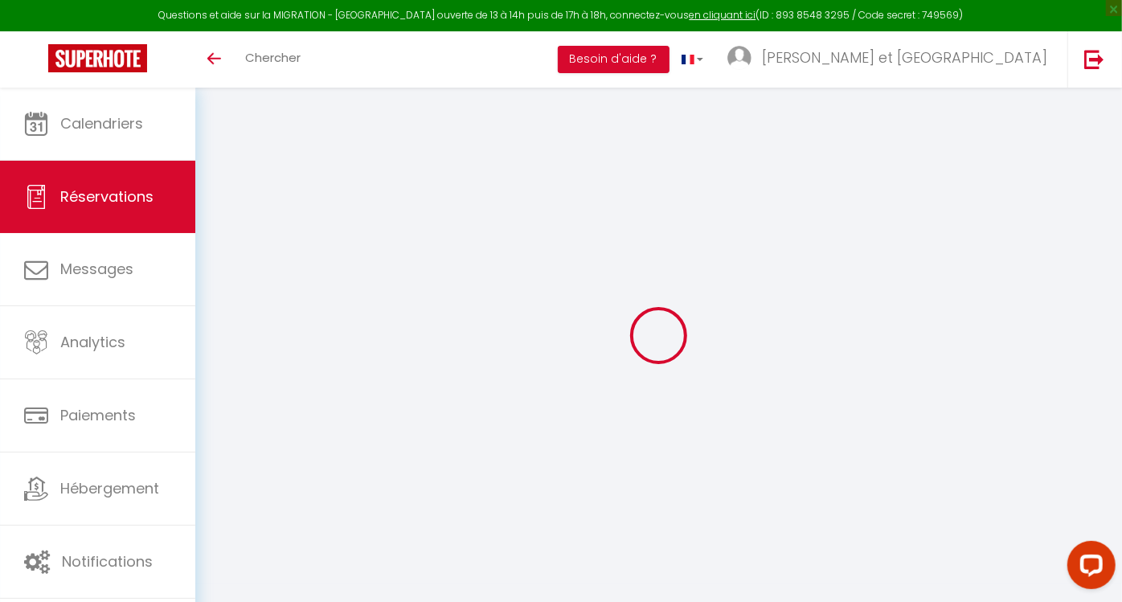
select select
checkbox input "false"
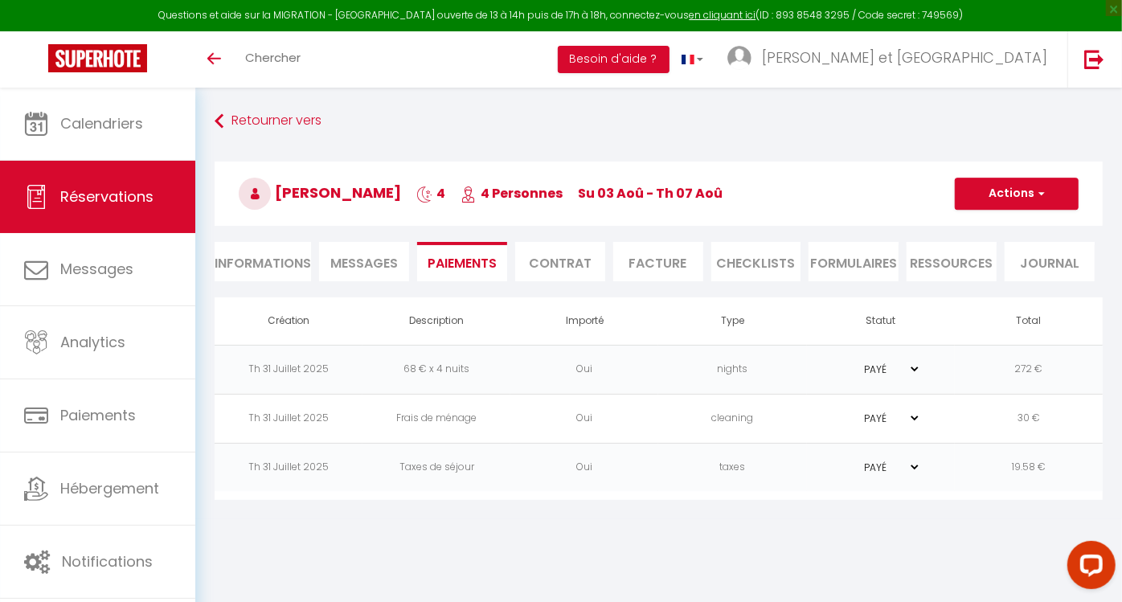
click at [137, 202] on span "Réservations" at bounding box center [106, 196] width 93 height 20
select select "not_cancelled"
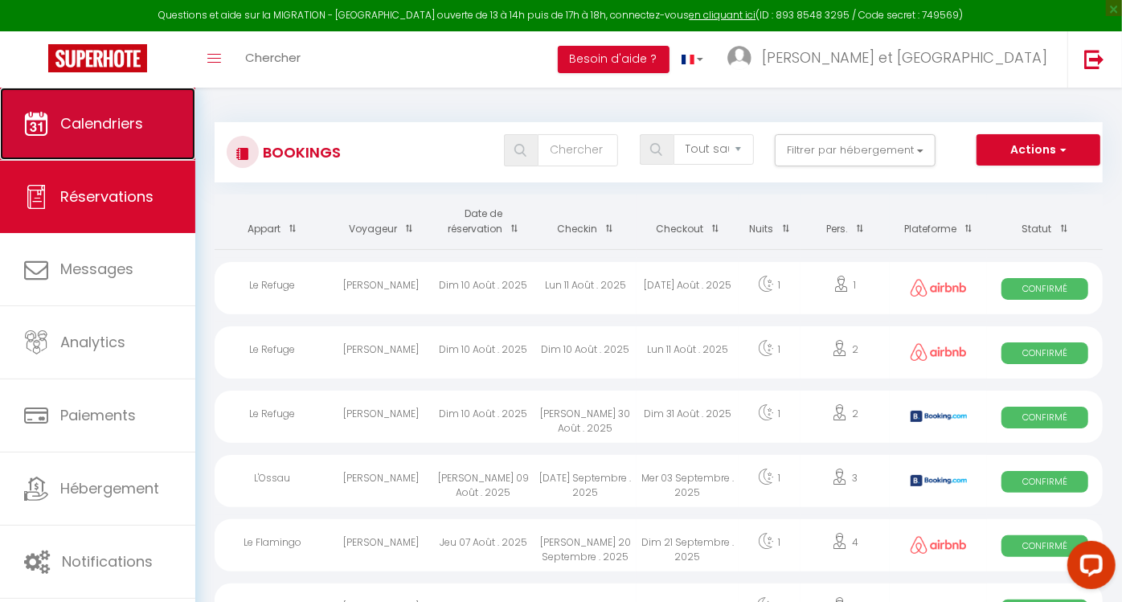
click at [104, 124] on span "Calendriers" at bounding box center [101, 123] width 83 height 20
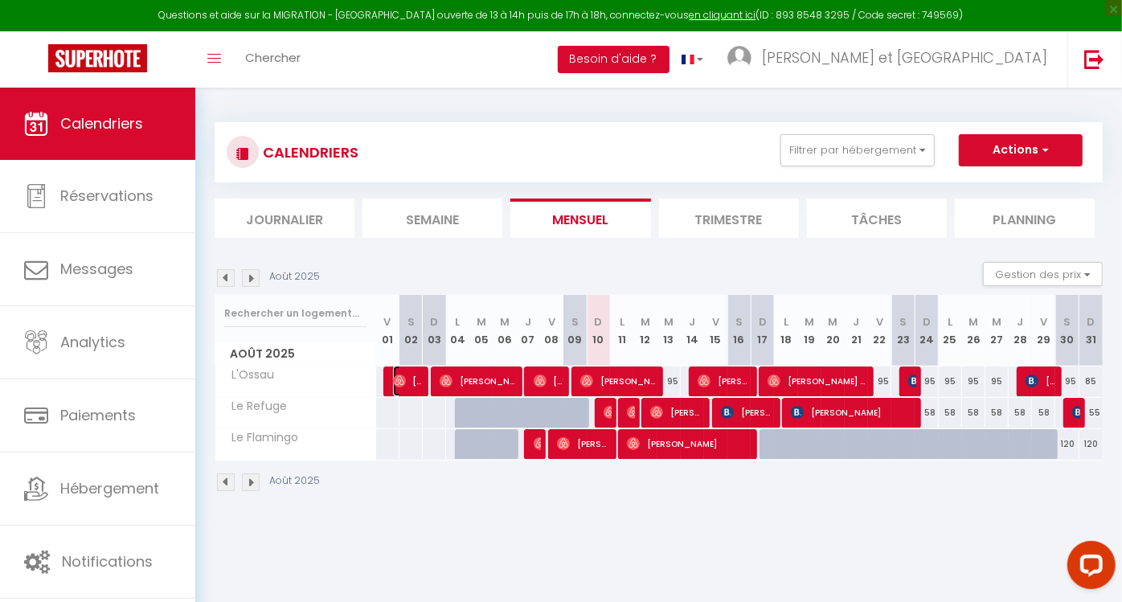
click at [401, 386] on img at bounding box center [399, 380] width 13 height 13
select select "OK"
select select "0"
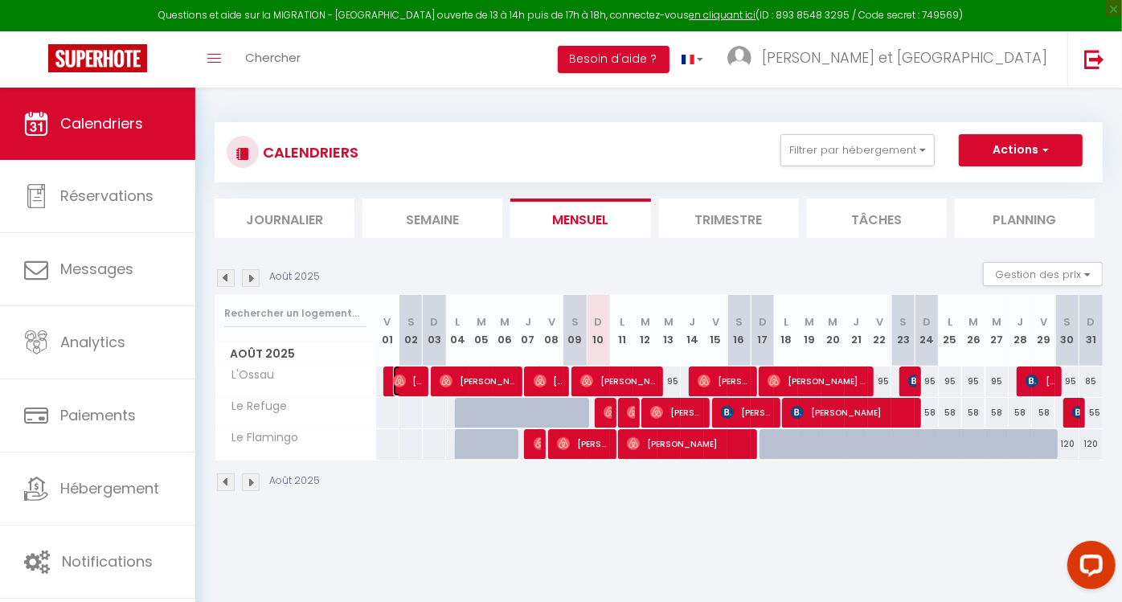
select select "1"
select select
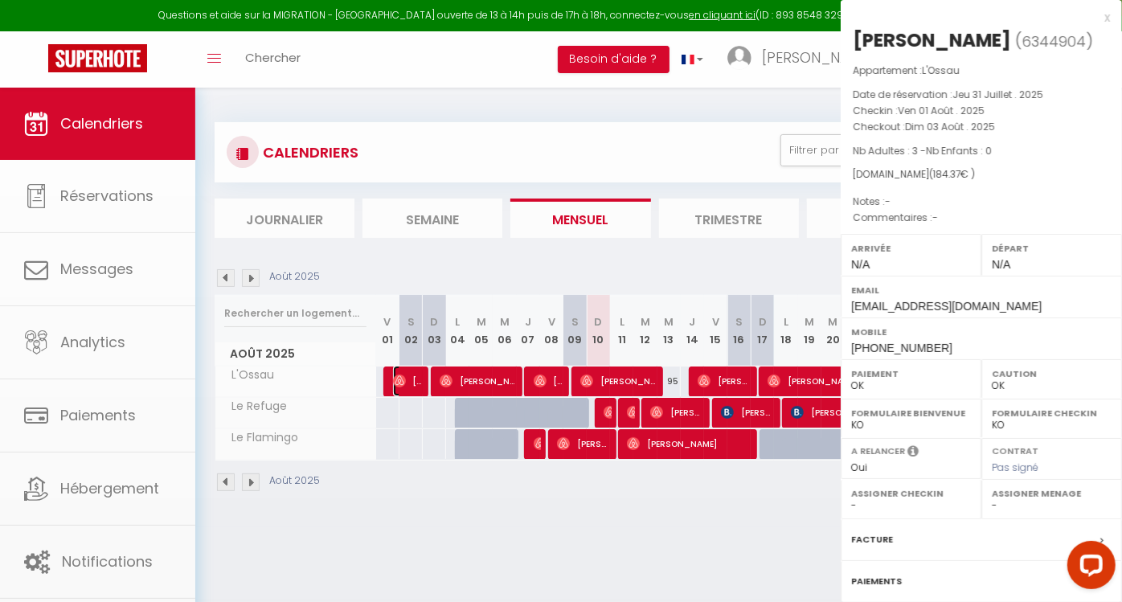
select select "50840"
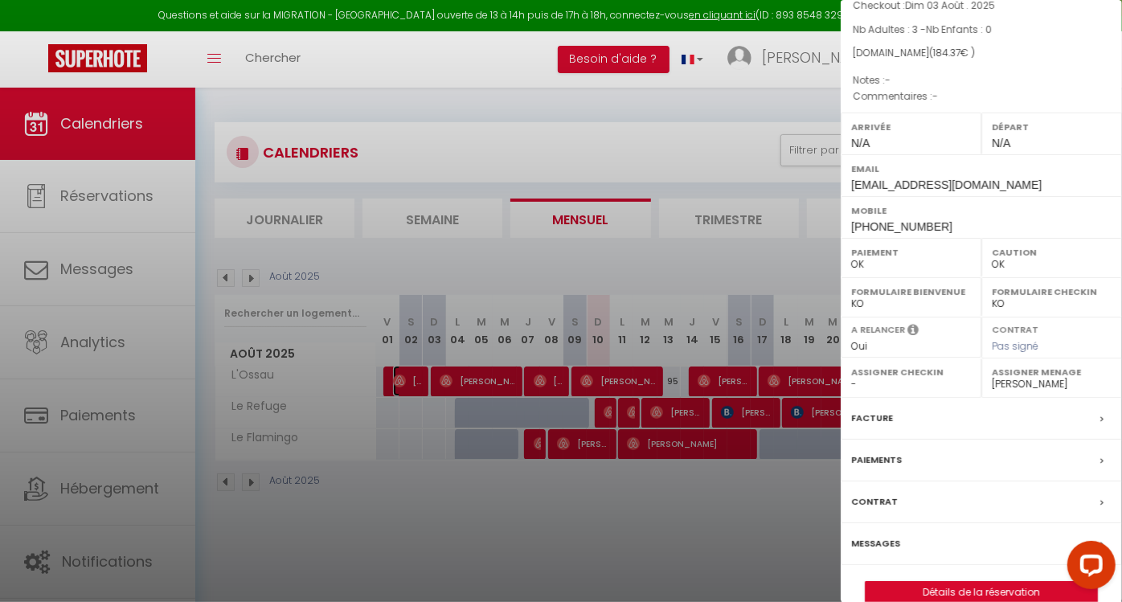
scroll to position [143, 0]
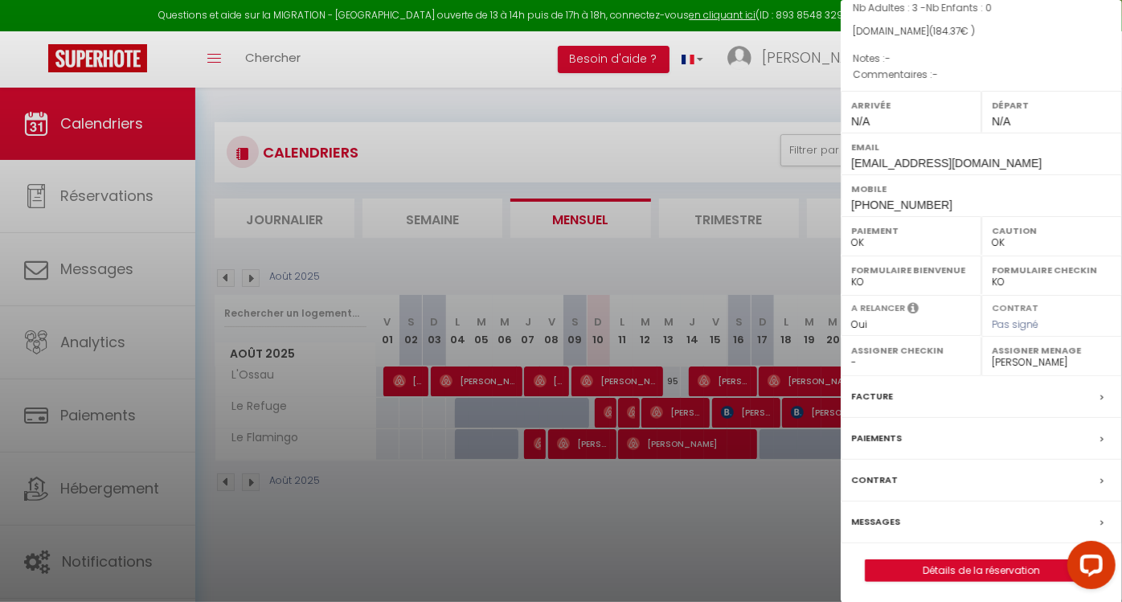
click at [961, 436] on div "Paiements" at bounding box center [980, 439] width 281 height 42
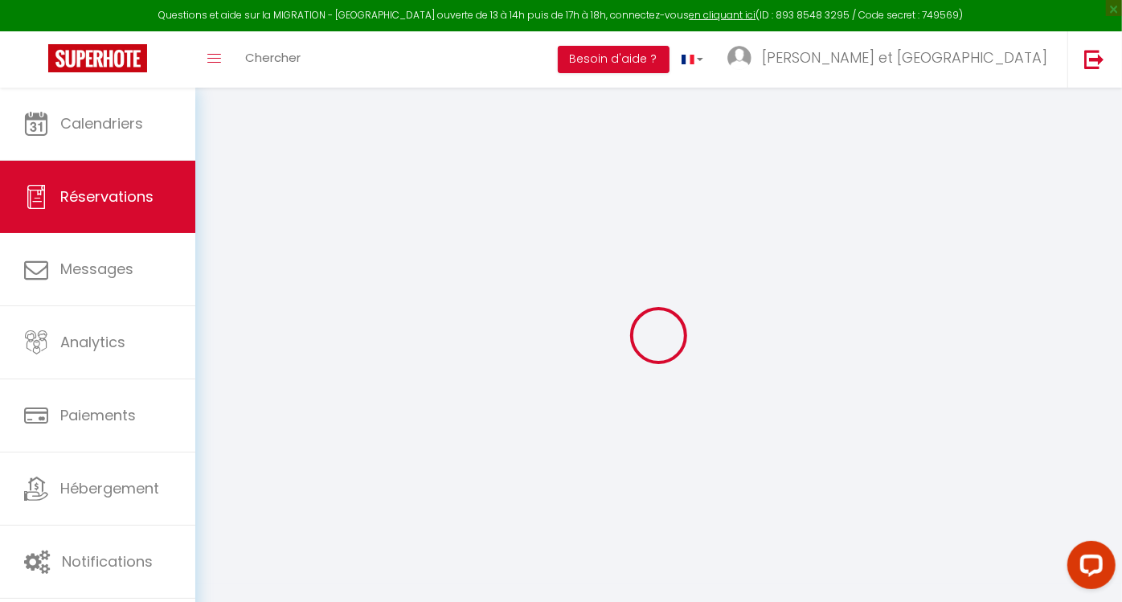
select select
checkbox input "false"
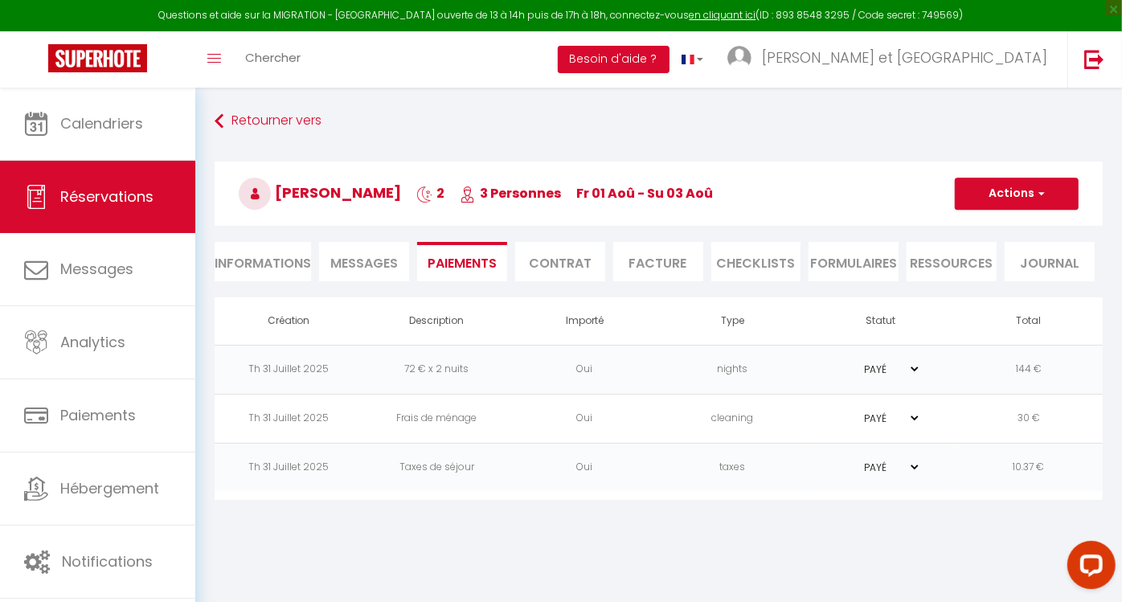
click at [292, 270] on li "Informations" at bounding box center [263, 261] width 96 height 39
select select
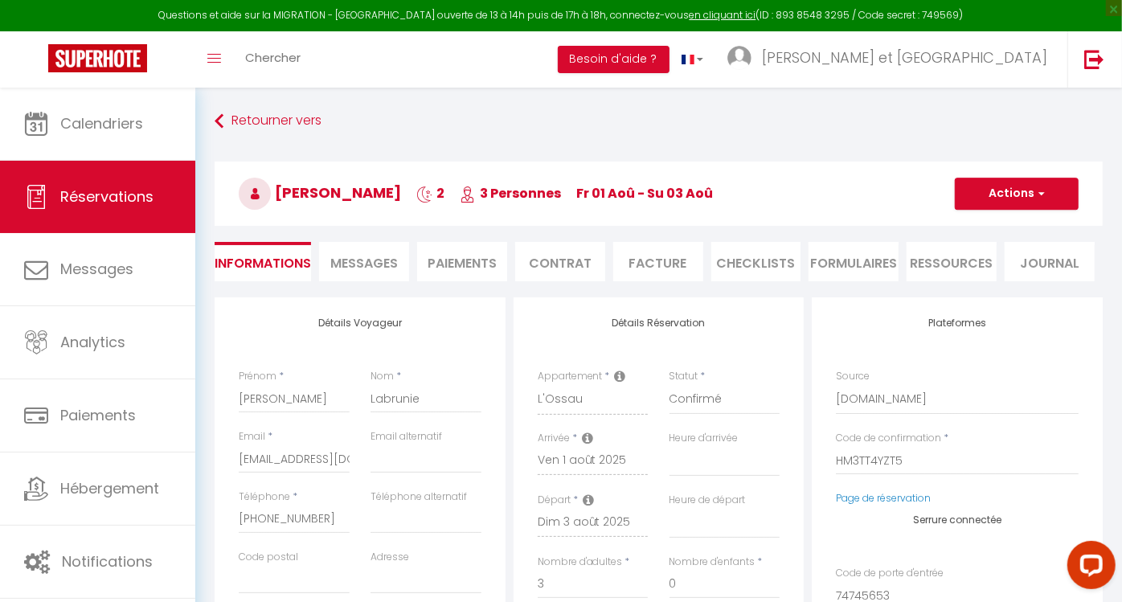
click at [472, 267] on li "Paiements" at bounding box center [462, 261] width 90 height 39
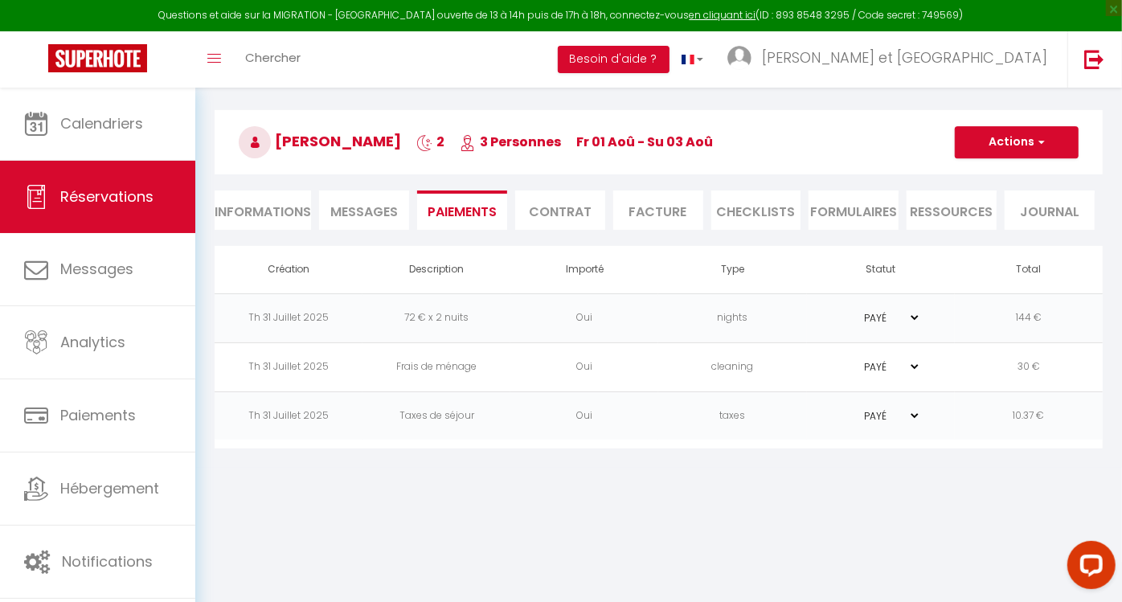
scroll to position [57, 0]
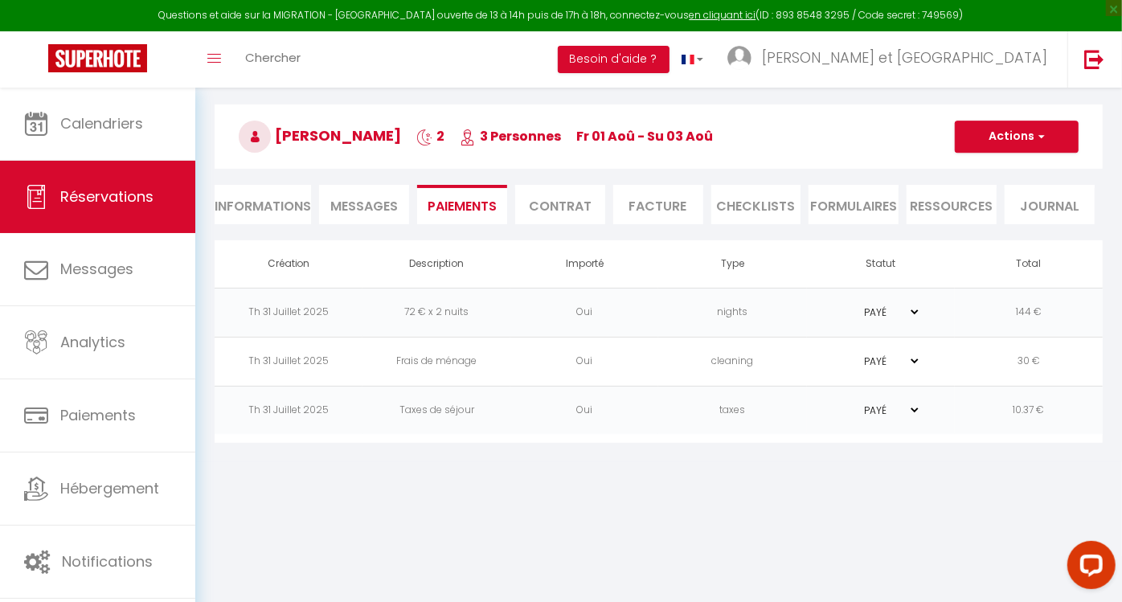
click at [914, 406] on select "PAYÉ EN ATTENTE" at bounding box center [880, 410] width 80 height 15
click at [783, 562] on body "Questions et aide sur la MIGRATION - [GEOGRAPHIC_DATA] ouverte de 13 à 14h puis…" at bounding box center [561, 332] width 1122 height 602
click at [273, 207] on li "Informations" at bounding box center [263, 204] width 96 height 39
select select
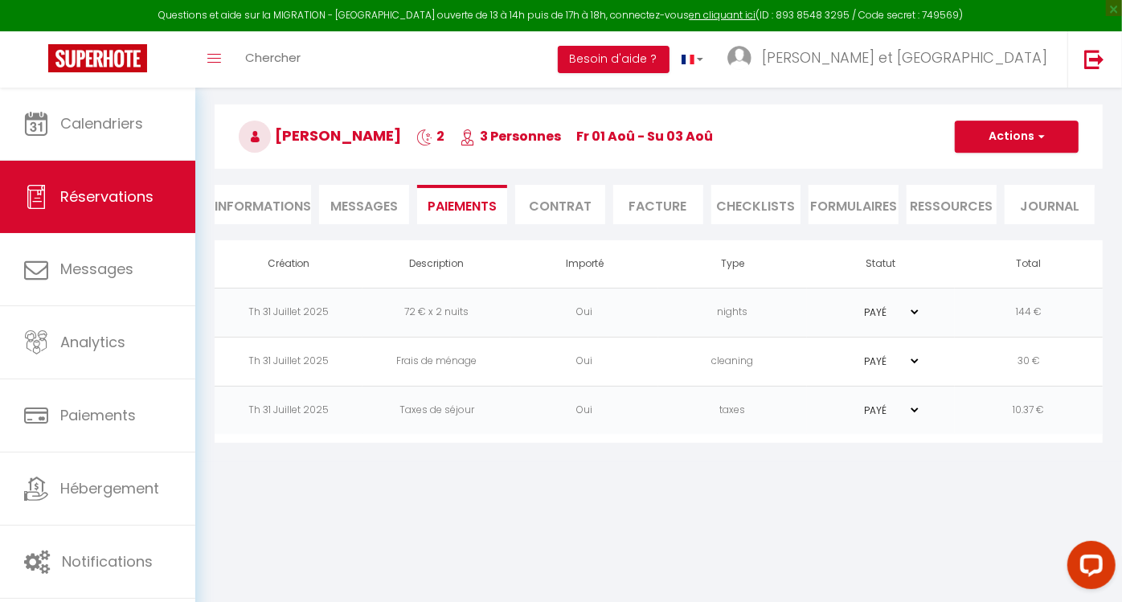
select select
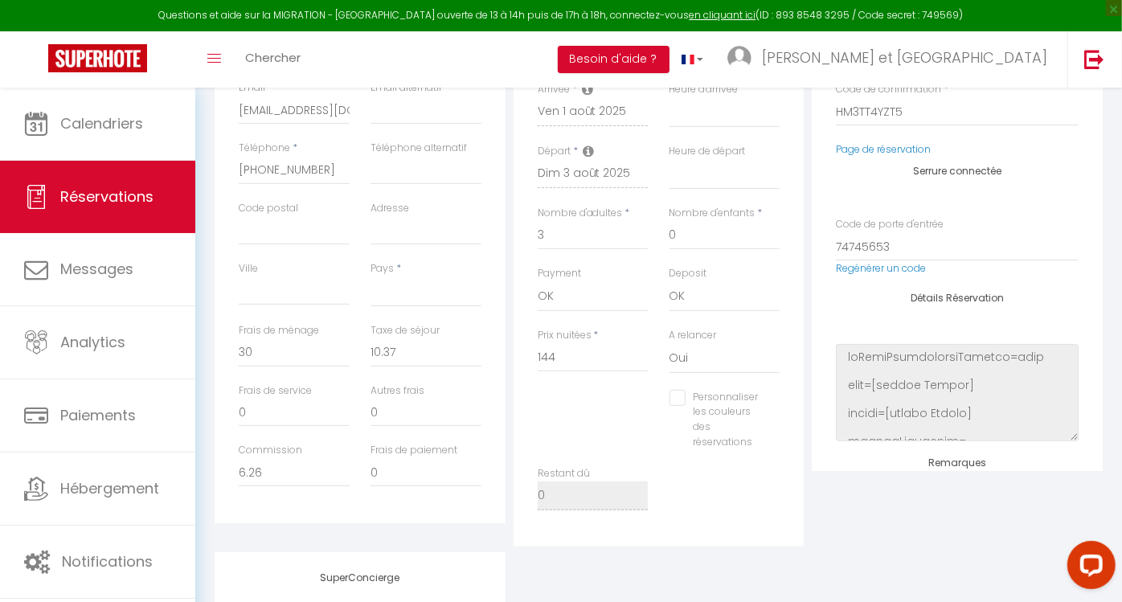
scroll to position [349, 0]
click at [305, 473] on input "6.26" at bounding box center [294, 472] width 111 height 29
click at [443, 354] on input "10.37" at bounding box center [425, 352] width 111 height 29
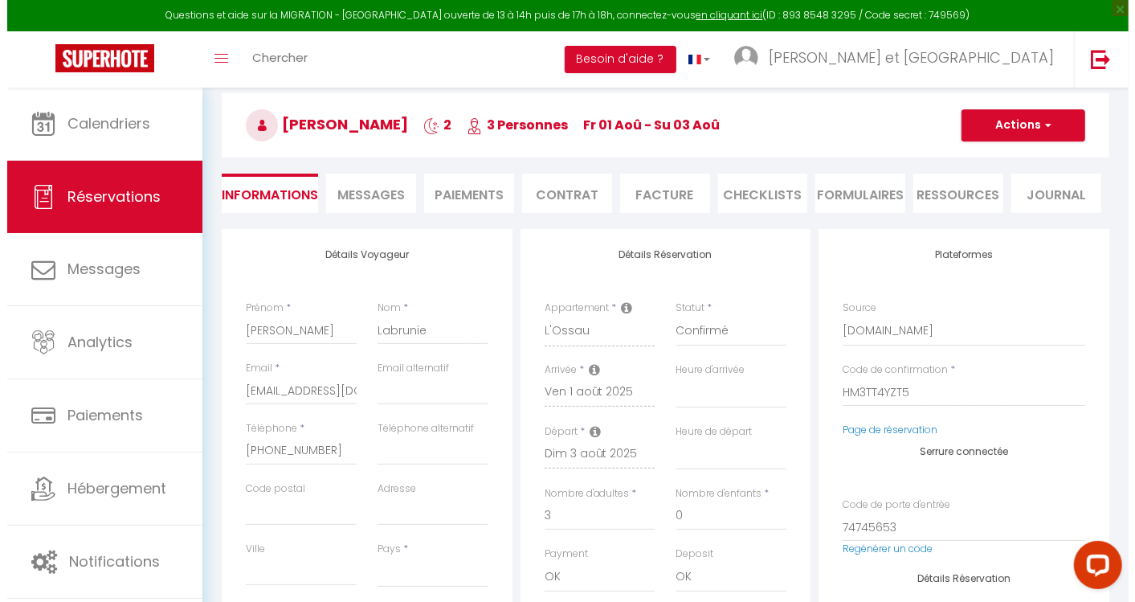
scroll to position [49, 0]
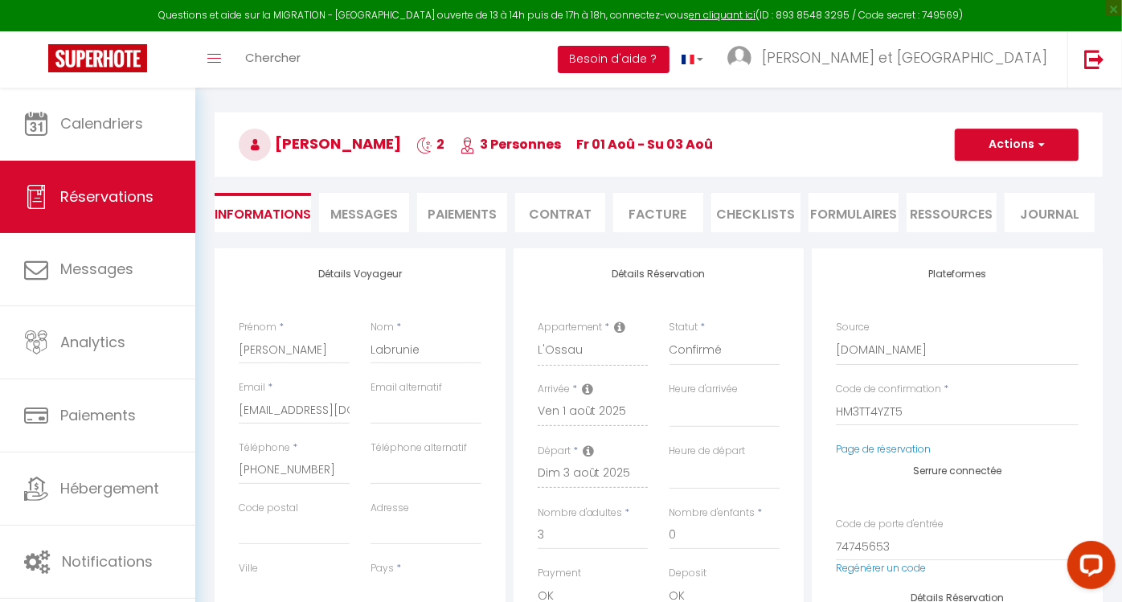
click at [669, 61] on button "Besoin d'aide ?" at bounding box center [614, 59] width 112 height 27
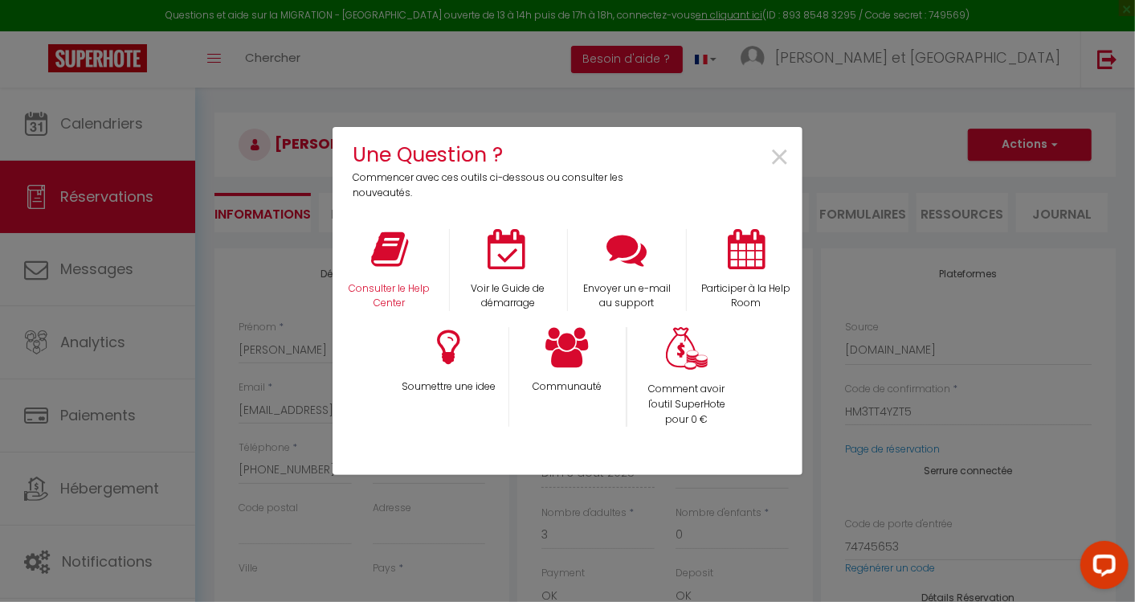
click at [390, 276] on div "Consulter le Help Center" at bounding box center [389, 270] width 119 height 83
click at [379, 260] on icon at bounding box center [389, 249] width 37 height 40
